Goal: Information Seeking & Learning: Learn about a topic

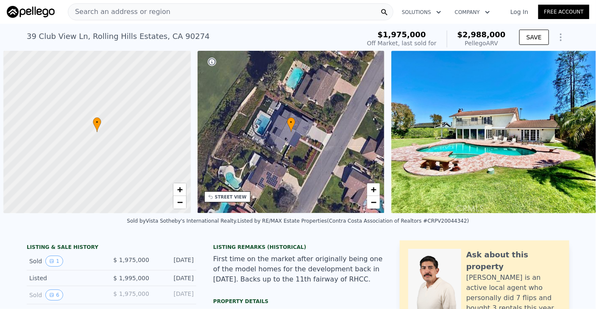
click at [236, 8] on div "Search an address or region" at bounding box center [230, 11] width 325 height 17
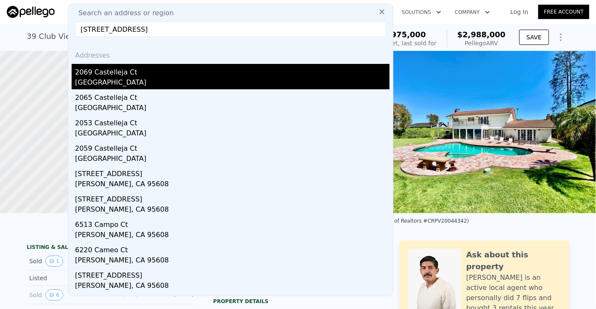
type input "[STREET_ADDRESS]"
click at [139, 73] on div "2069 Castelleja Ct" at bounding box center [232, 71] width 314 height 14
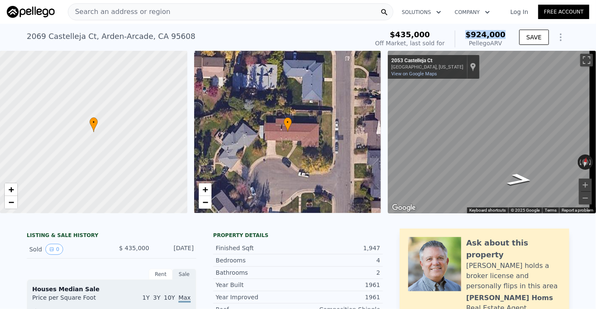
drag, startPoint x: 470, startPoint y: 31, endPoint x: 507, endPoint y: 31, distance: 37.3
click at [507, 31] on div "$435,000 Off Market, last sold for $924,000 Pellego ARV" at bounding box center [440, 39] width 137 height 24
copy span "$924,000"
click at [156, 11] on span "Search an address or region" at bounding box center [119, 12] width 102 height 10
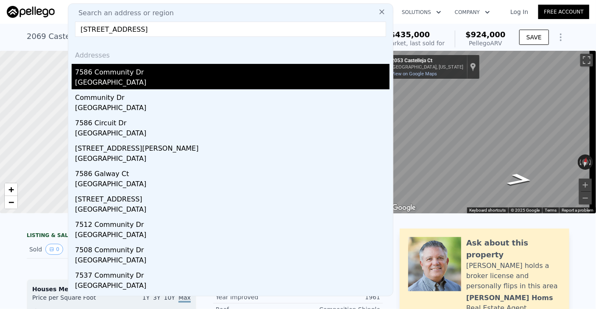
type input "[STREET_ADDRESS]"
click at [170, 77] on div "7586 Community Dr" at bounding box center [232, 71] width 314 height 14
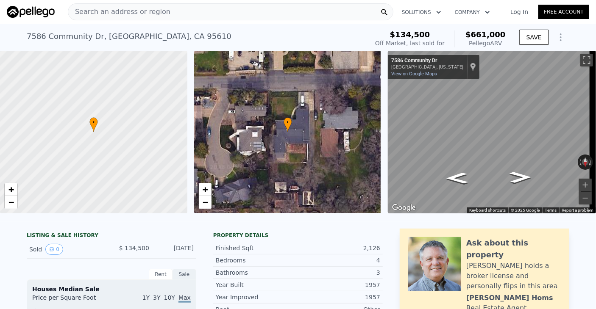
click at [237, 10] on div "Search an address or region" at bounding box center [230, 11] width 325 height 17
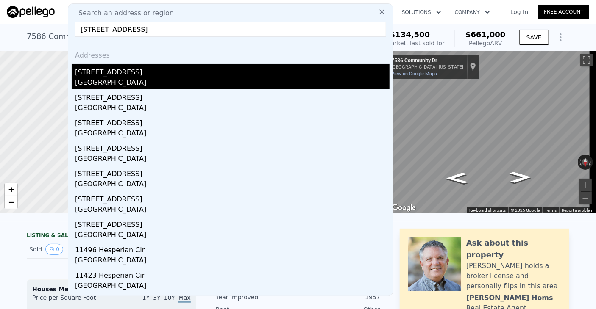
type input "[STREET_ADDRESS]"
click at [212, 82] on div "[GEOGRAPHIC_DATA]" at bounding box center [232, 84] width 314 height 12
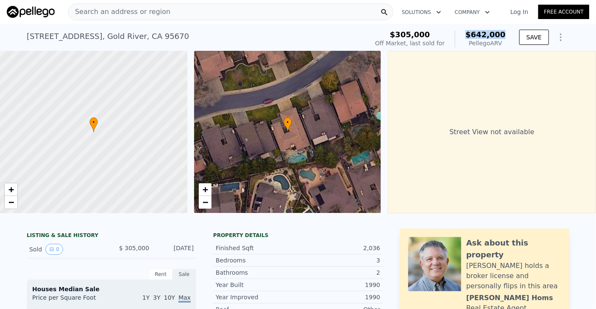
drag, startPoint x: 469, startPoint y: 36, endPoint x: 510, endPoint y: 36, distance: 41.1
click at [510, 36] on div "$305,000 Off Market, last sold for $642,000 Pellego ARV SAVE" at bounding box center [470, 39] width 197 height 24
copy span "$642,000"
click at [241, 13] on div "Search an address or region" at bounding box center [230, 11] width 325 height 17
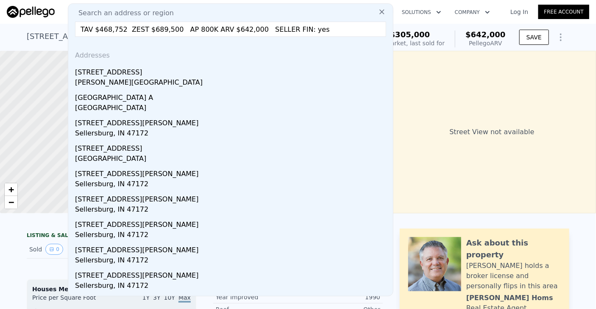
drag, startPoint x: 298, startPoint y: 29, endPoint x: 76, endPoint y: 33, distance: 221.7
paste input "[STREET_ADDRESS]"
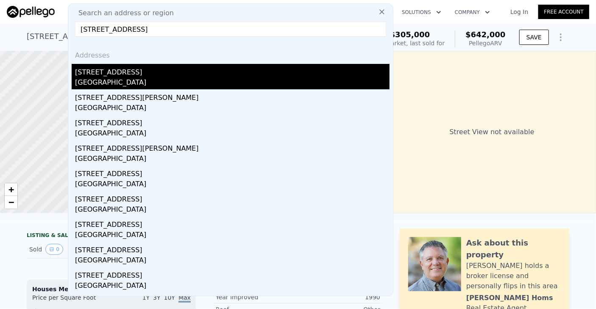
type input "[STREET_ADDRESS]"
click at [172, 80] on div "[GEOGRAPHIC_DATA]" at bounding box center [232, 84] width 314 height 12
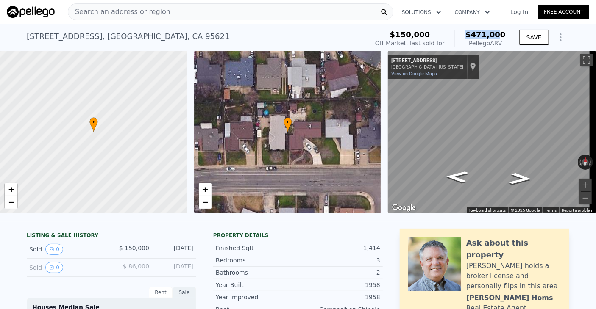
drag, startPoint x: 471, startPoint y: 33, endPoint x: 505, endPoint y: 35, distance: 34.0
click at [505, 35] on div "$150,000 Off Market, last sold for $471,000 Pellego ARV" at bounding box center [440, 39] width 137 height 24
click at [278, 9] on div "Search an address or region" at bounding box center [230, 11] width 325 height 17
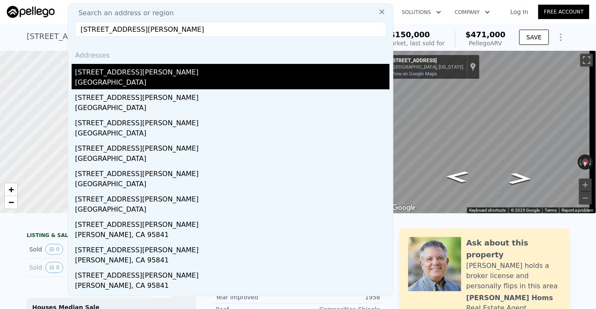
type input "[STREET_ADDRESS][PERSON_NAME]"
click at [195, 72] on div "[STREET_ADDRESS][PERSON_NAME]" at bounding box center [232, 71] width 314 height 14
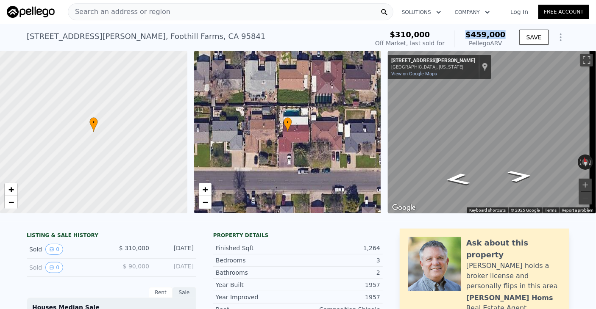
drag, startPoint x: 507, startPoint y: 33, endPoint x: 466, endPoint y: 34, distance: 40.7
click at [466, 34] on div "$310,000 Off Market, last sold for $459,000 Pellego ARV" at bounding box center [440, 39] width 137 height 24
copy span "$459,000"
click at [208, 11] on div "Search an address or region" at bounding box center [230, 11] width 325 height 17
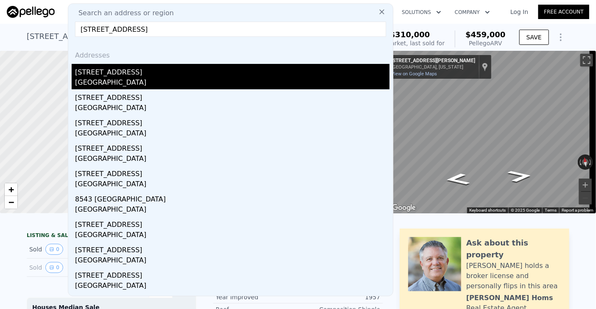
type input "[STREET_ADDRESS]"
click at [121, 83] on div "[GEOGRAPHIC_DATA]" at bounding box center [232, 84] width 314 height 12
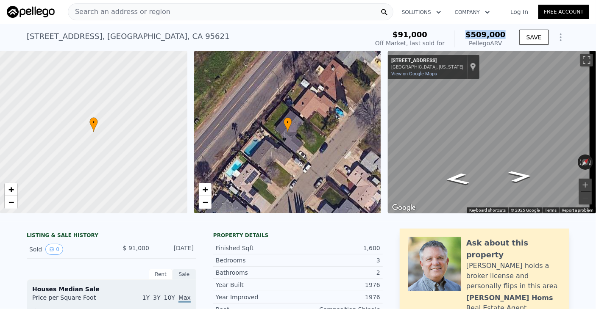
drag, startPoint x: 471, startPoint y: 31, endPoint x: 504, endPoint y: 34, distance: 32.8
click at [504, 34] on div "$509,000 Pellego ARV" at bounding box center [480, 39] width 51 height 17
click at [181, 11] on div "Search an address or region" at bounding box center [230, 11] width 325 height 17
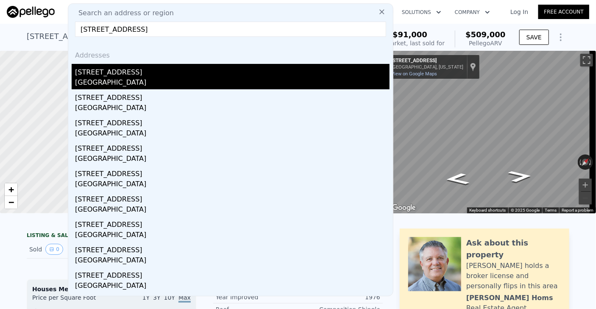
type input "[STREET_ADDRESS]"
click at [108, 74] on div "[STREET_ADDRESS]" at bounding box center [232, 71] width 314 height 14
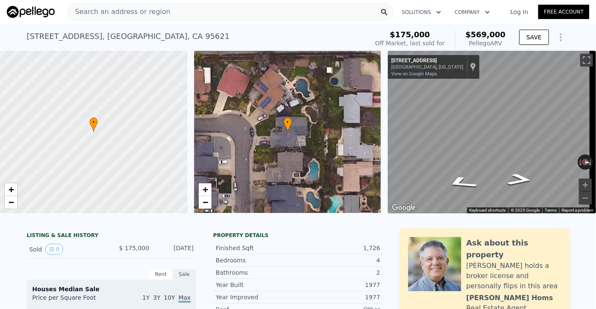
click at [301, 11] on div "Search an address or region" at bounding box center [230, 11] width 325 height 17
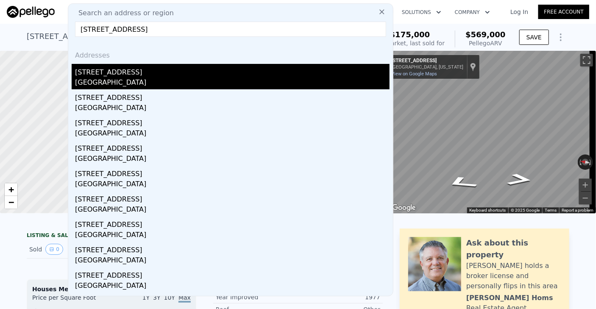
type input "[STREET_ADDRESS]"
click at [154, 81] on div "[GEOGRAPHIC_DATA]" at bounding box center [232, 84] width 314 height 12
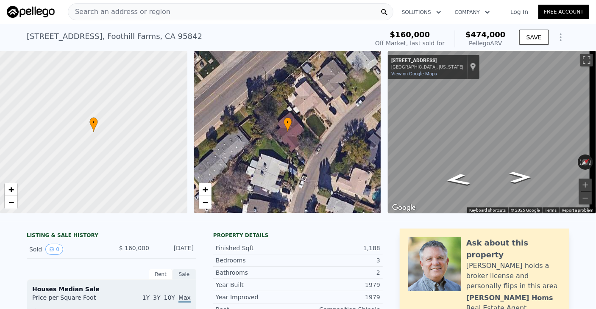
click at [166, 9] on div "Search an address or region" at bounding box center [230, 11] width 325 height 17
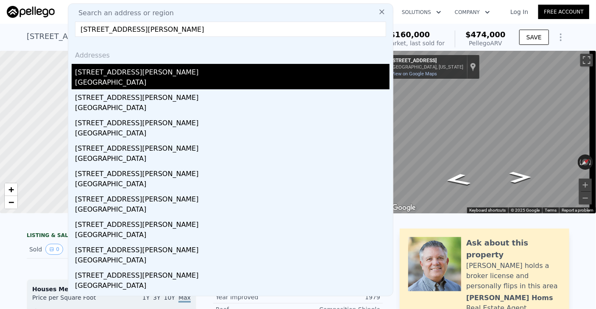
type input "[STREET_ADDRESS][PERSON_NAME]"
click at [99, 80] on div "[GEOGRAPHIC_DATA]" at bounding box center [232, 84] width 314 height 12
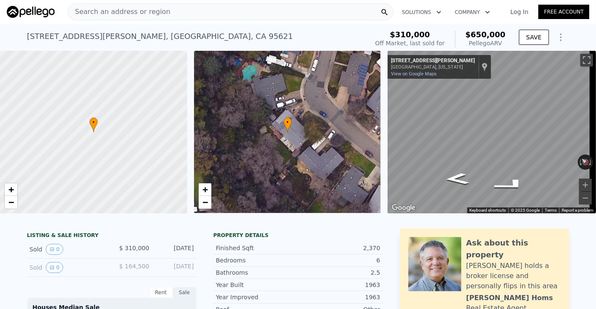
click at [290, 5] on div "Search an address or region" at bounding box center [231, 11] width 326 height 17
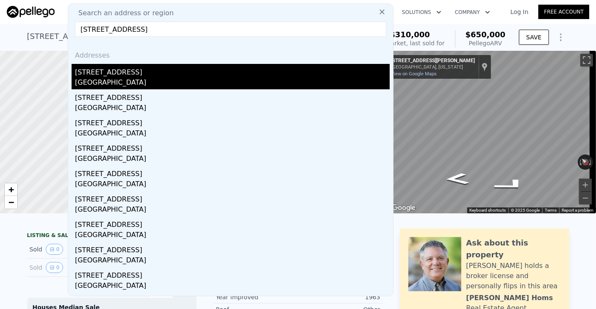
type input "[STREET_ADDRESS]"
click at [136, 77] on div "[STREET_ADDRESS]" at bounding box center [232, 71] width 315 height 14
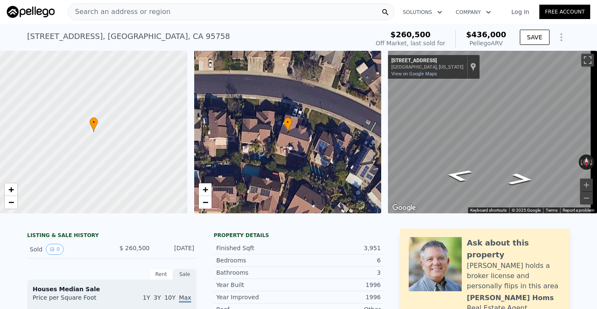
click at [211, 12] on div "Search an address or region" at bounding box center [231, 11] width 326 height 17
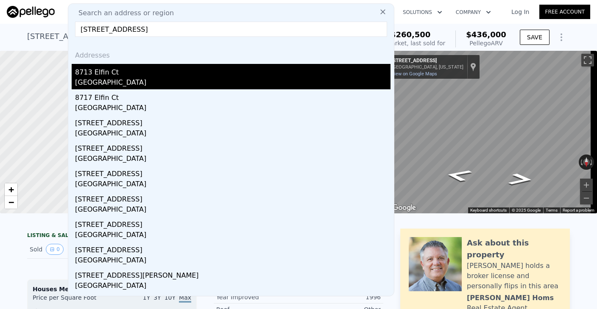
type input "[STREET_ADDRESS]"
click at [166, 82] on div "[GEOGRAPHIC_DATA]" at bounding box center [232, 84] width 315 height 12
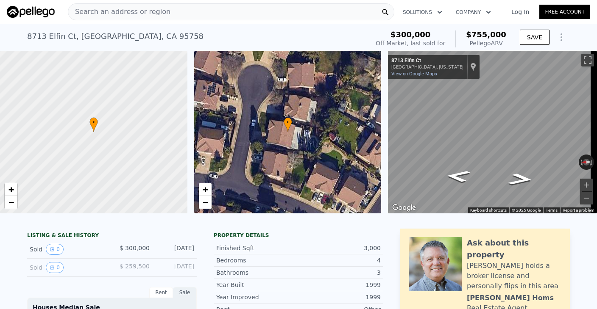
click at [157, 14] on span "Search an address or region" at bounding box center [119, 12] width 102 height 10
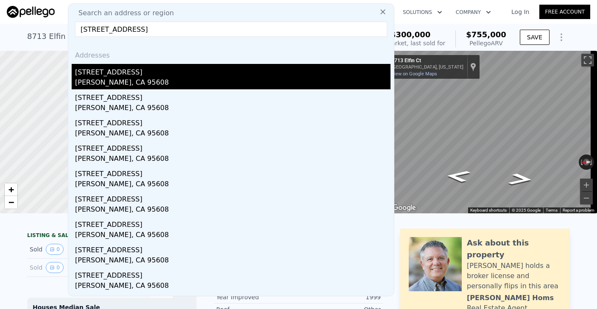
type input "[STREET_ADDRESS]"
click at [121, 85] on div "[PERSON_NAME], CA 95608" at bounding box center [232, 84] width 315 height 12
